Goal: Task Accomplishment & Management: Use online tool/utility

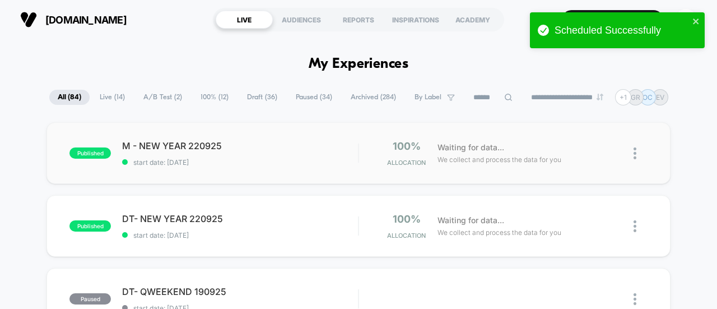
click at [633, 153] on img at bounding box center [634, 153] width 3 height 12
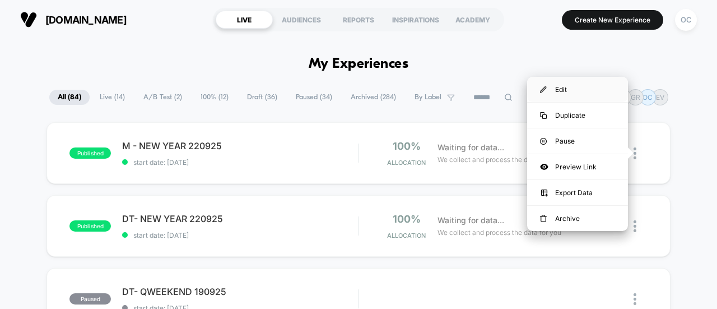
click at [575, 91] on div "Edit" at bounding box center [577, 89] width 101 height 25
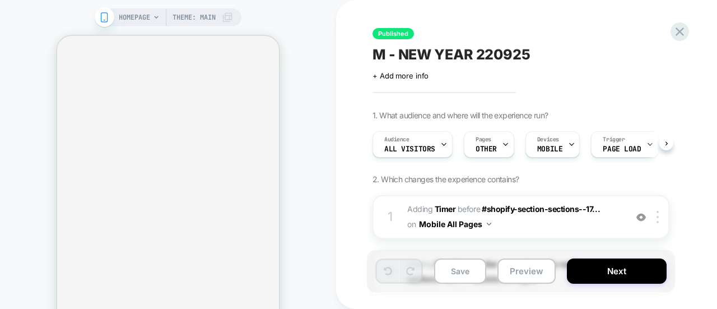
scroll to position [0, 1]
click at [683, 31] on icon at bounding box center [679, 31] width 15 height 15
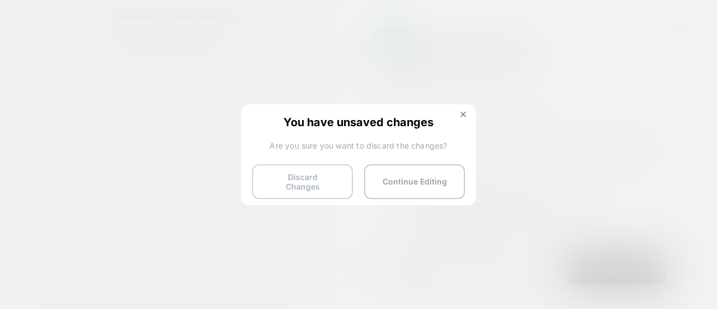
click at [306, 174] on button "Discard Changes" at bounding box center [302, 181] width 101 height 35
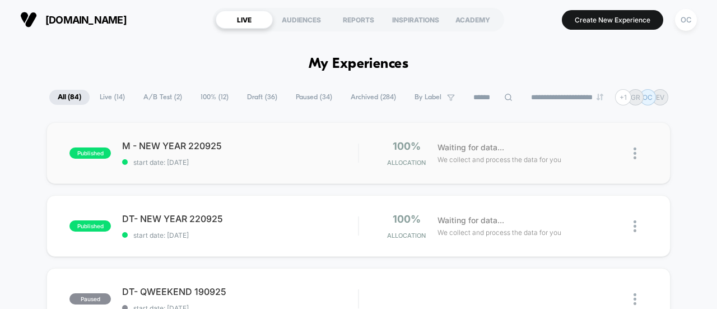
click at [636, 159] on img at bounding box center [634, 153] width 3 height 12
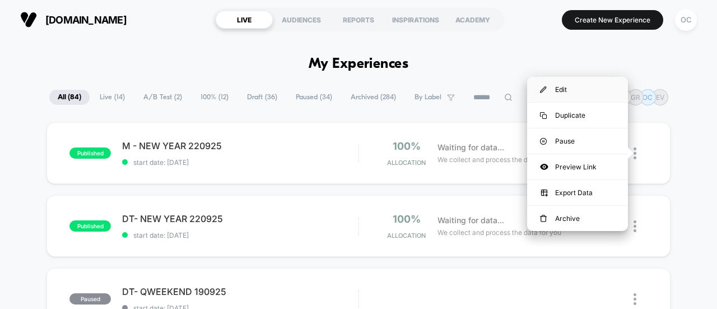
click at [580, 92] on div "Edit" at bounding box center [577, 89] width 101 height 25
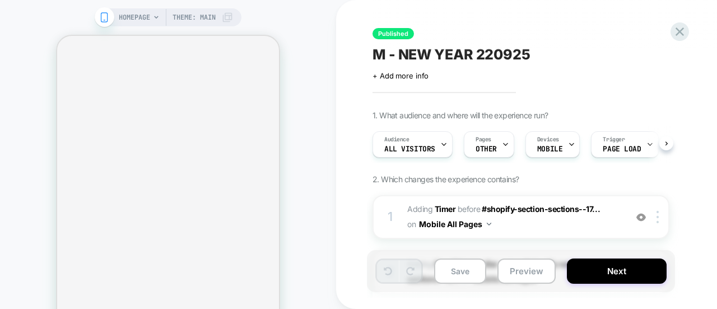
scroll to position [0, 1]
click at [680, 26] on icon at bounding box center [679, 31] width 15 height 15
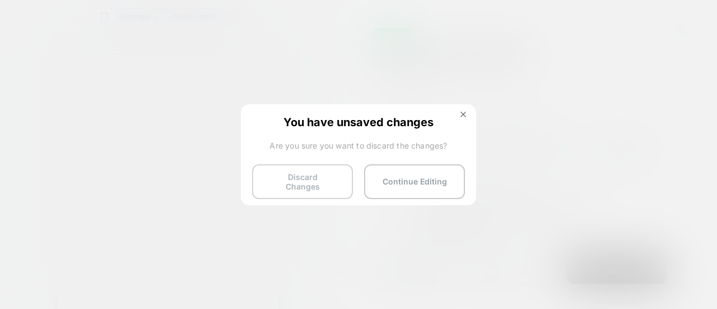
click at [285, 173] on button "Discard Changes" at bounding box center [302, 181] width 101 height 35
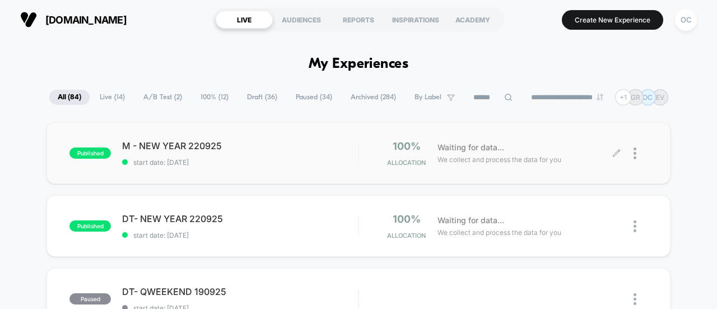
click at [636, 155] on div at bounding box center [640, 153] width 14 height 26
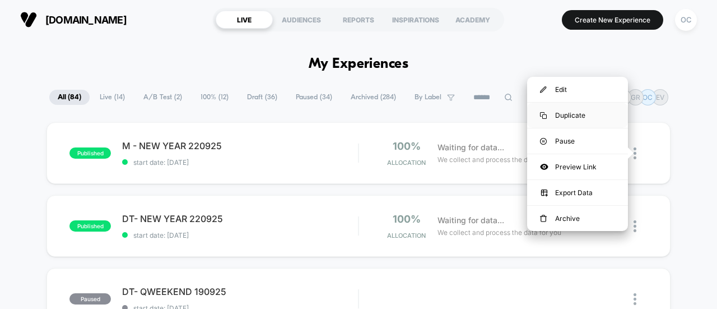
click at [592, 110] on div "Duplicate" at bounding box center [577, 115] width 101 height 25
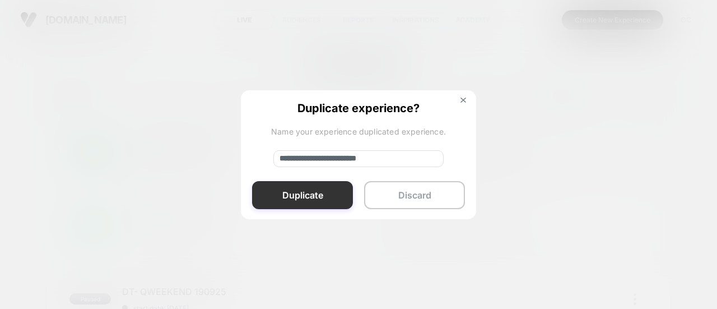
click at [300, 187] on button "Duplicate" at bounding box center [302, 195] width 101 height 28
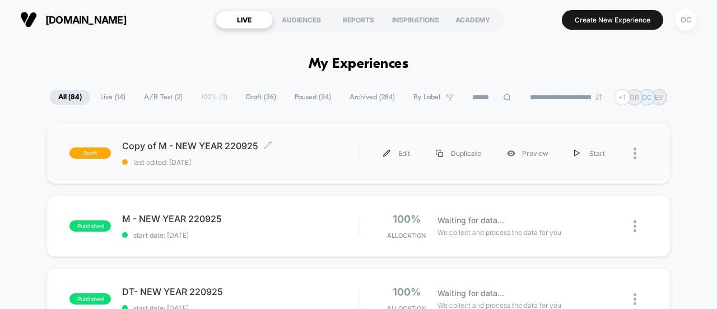
click at [305, 149] on span "Copy of M - NEW YEAR 220925 Click to edit experience details" at bounding box center [240, 145] width 236 height 11
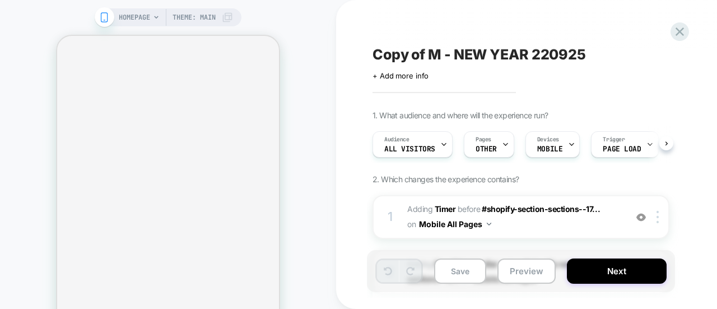
scroll to position [0, 1]
click at [501, 145] on icon at bounding box center [504, 144] width 7 height 7
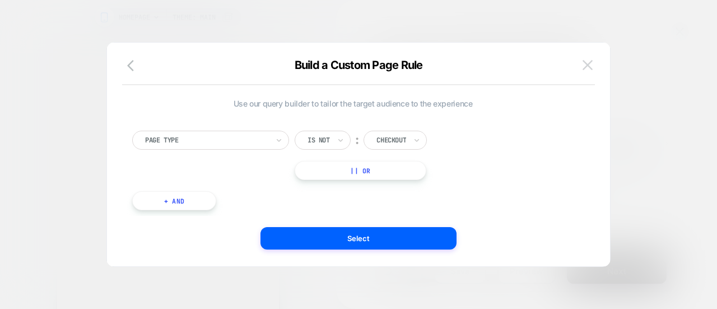
click at [585, 66] on img at bounding box center [588, 65] width 10 height 10
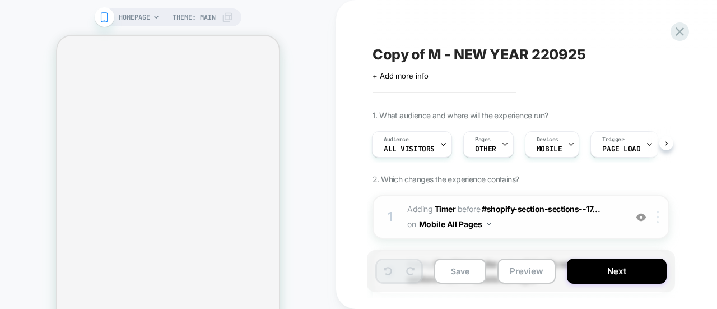
click at [660, 219] on div at bounding box center [659, 217] width 18 height 12
